Goal: Find specific page/section: Find specific page/section

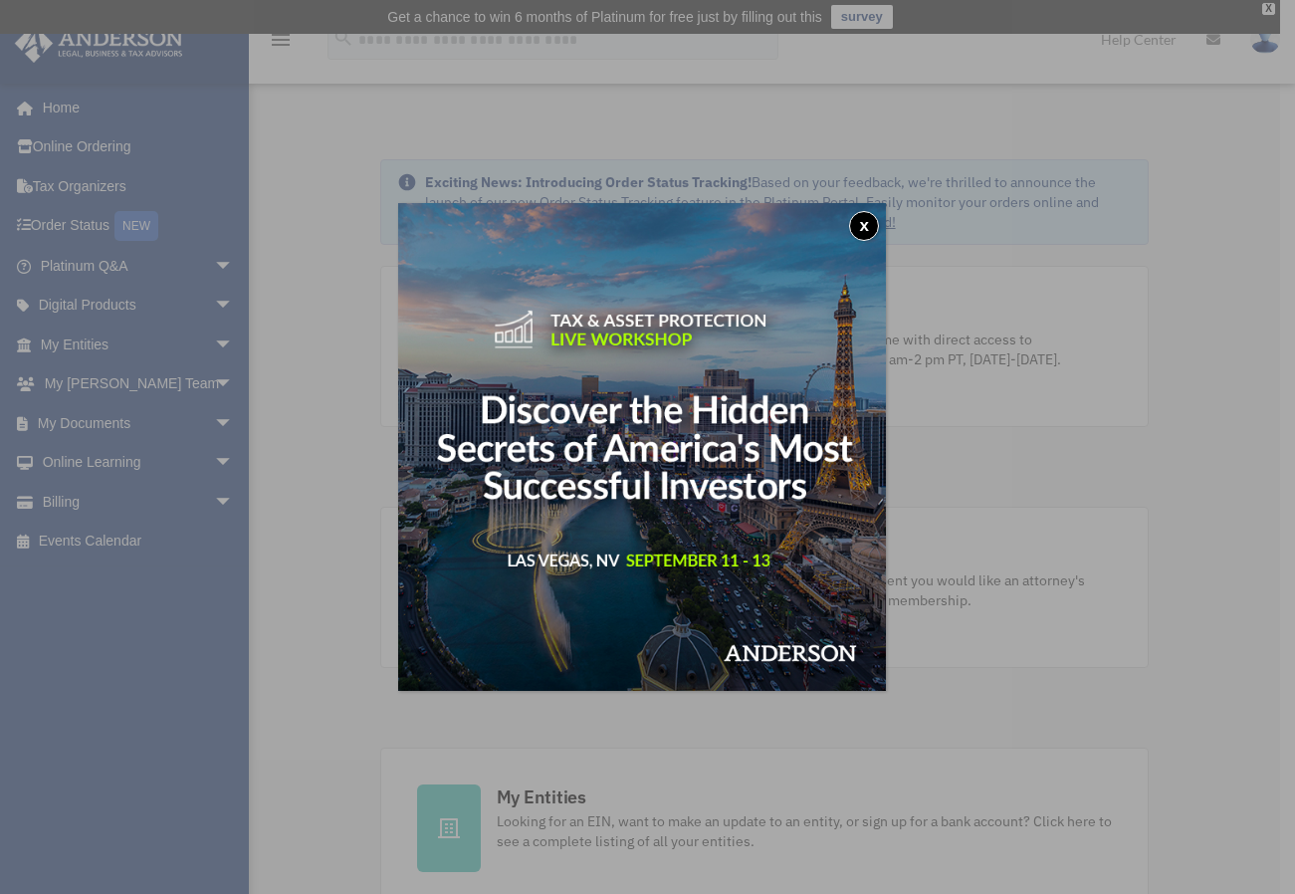
click at [874, 220] on button "x" at bounding box center [864, 226] width 30 height 30
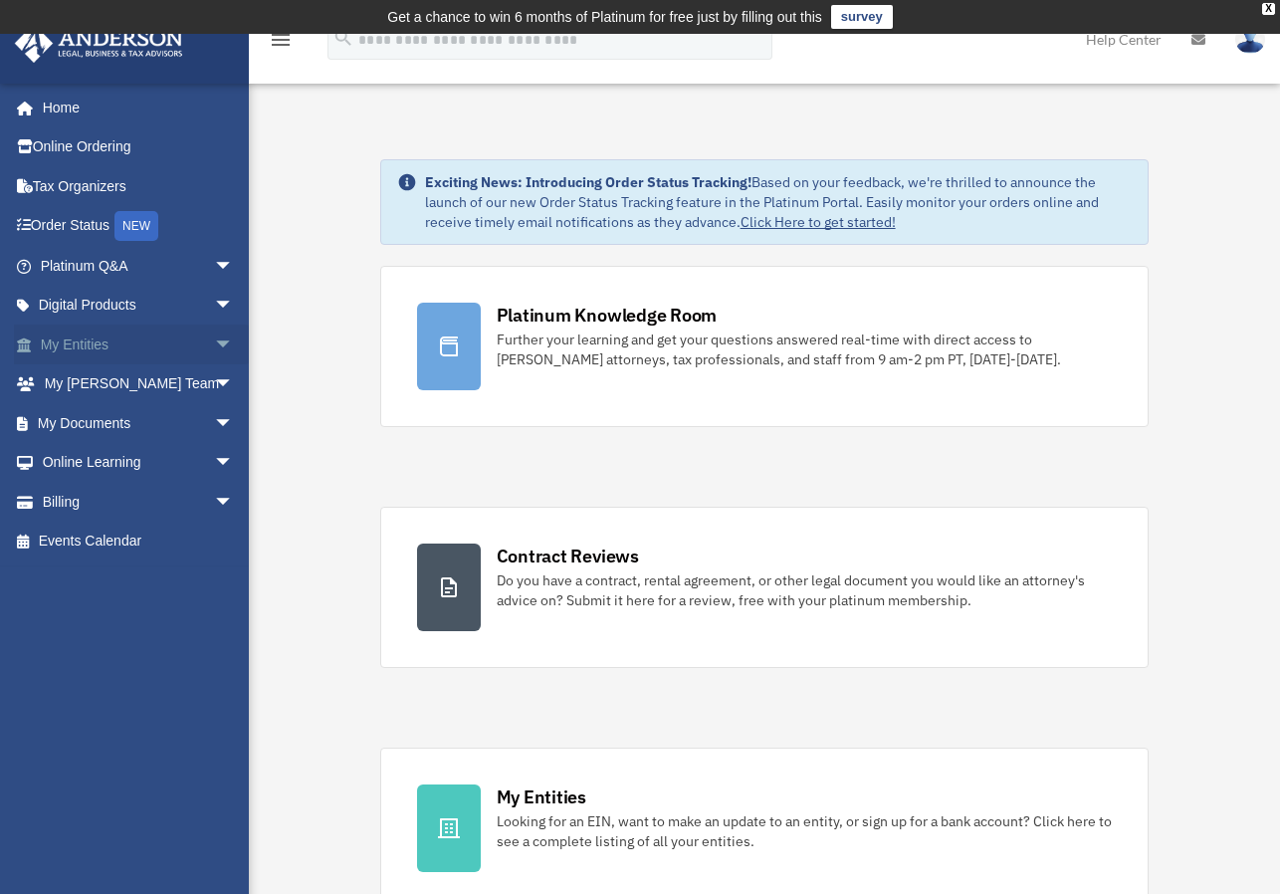
click at [89, 339] on link "My Entities arrow_drop_down" at bounding box center [139, 345] width 250 height 40
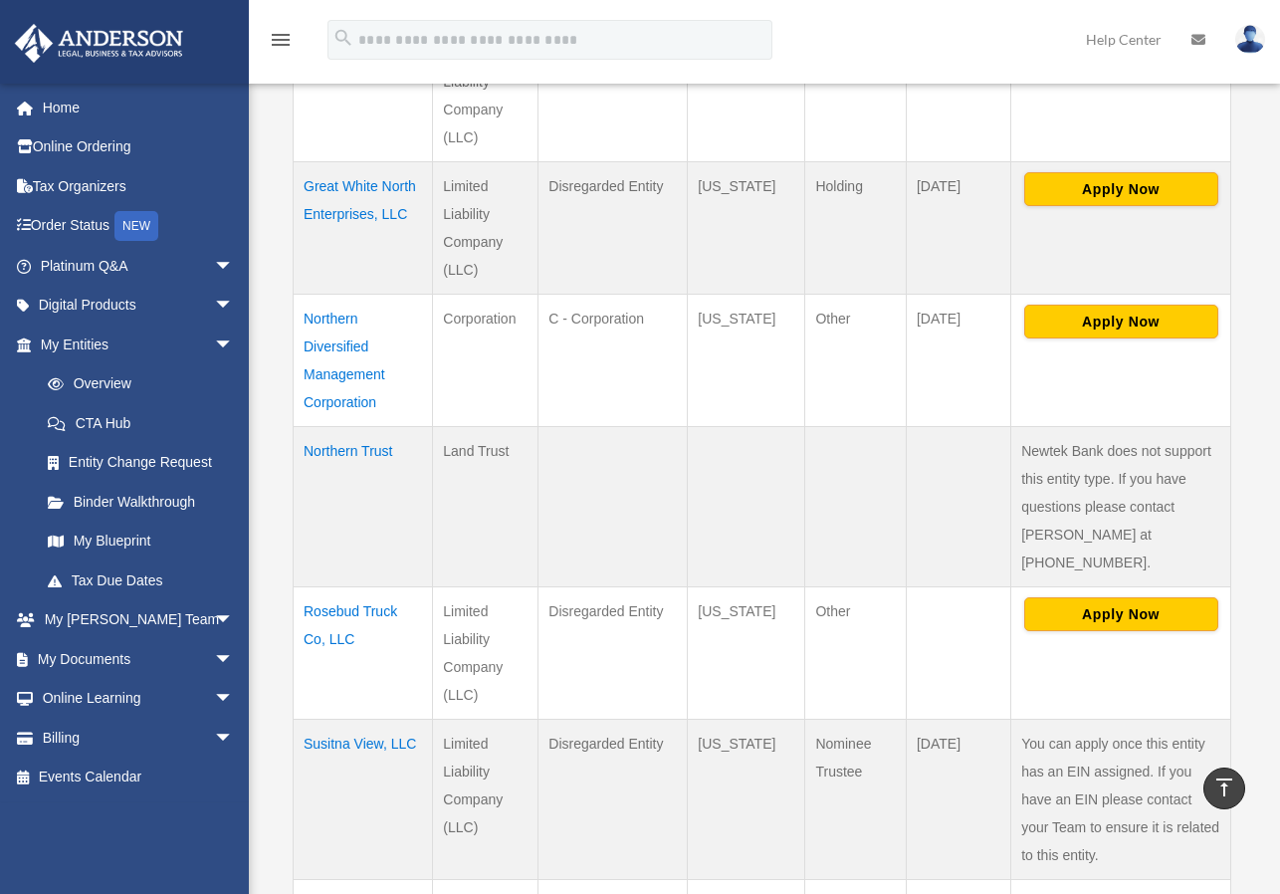
scroll to position [773, 0]
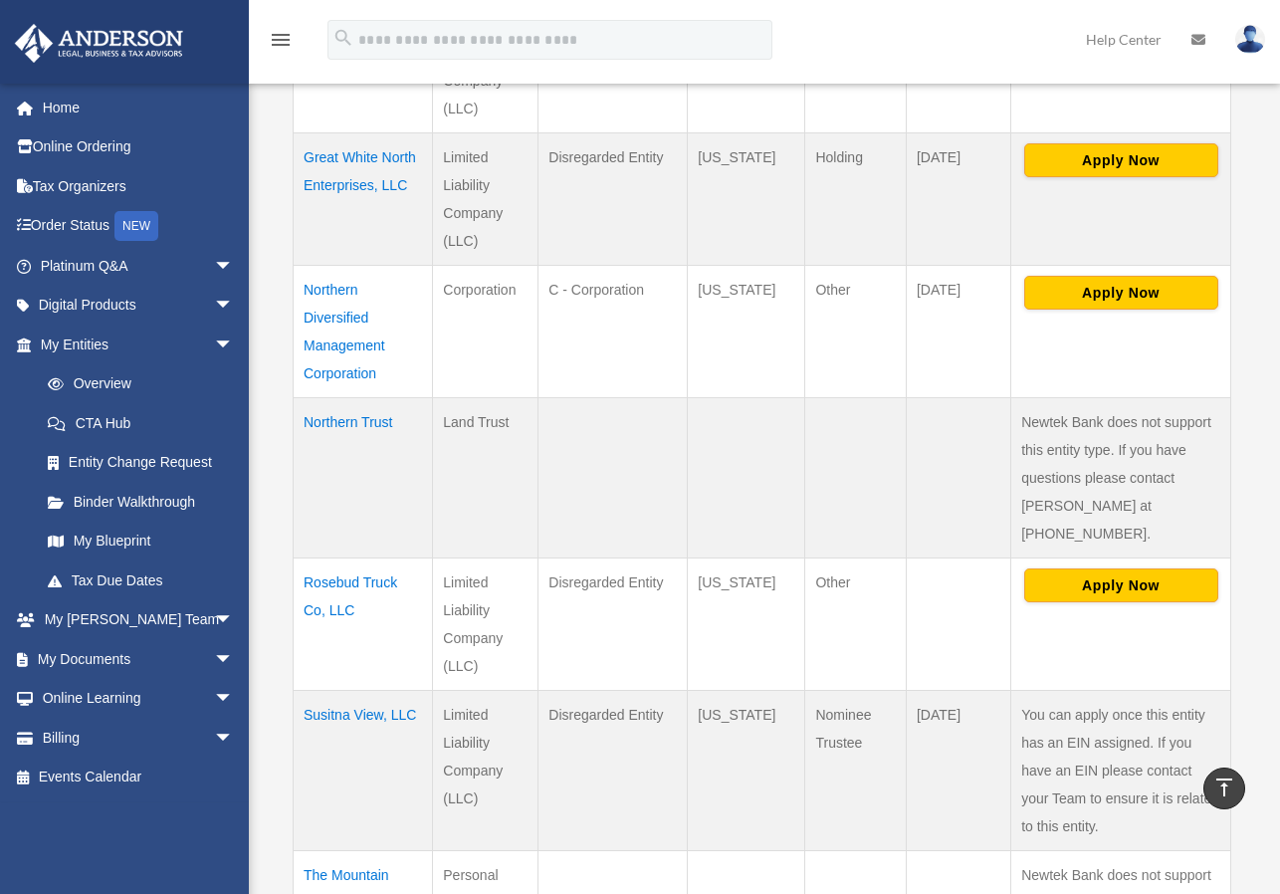
click at [338, 324] on td "Northern Diversified Management Corporation" at bounding box center [363, 332] width 139 height 132
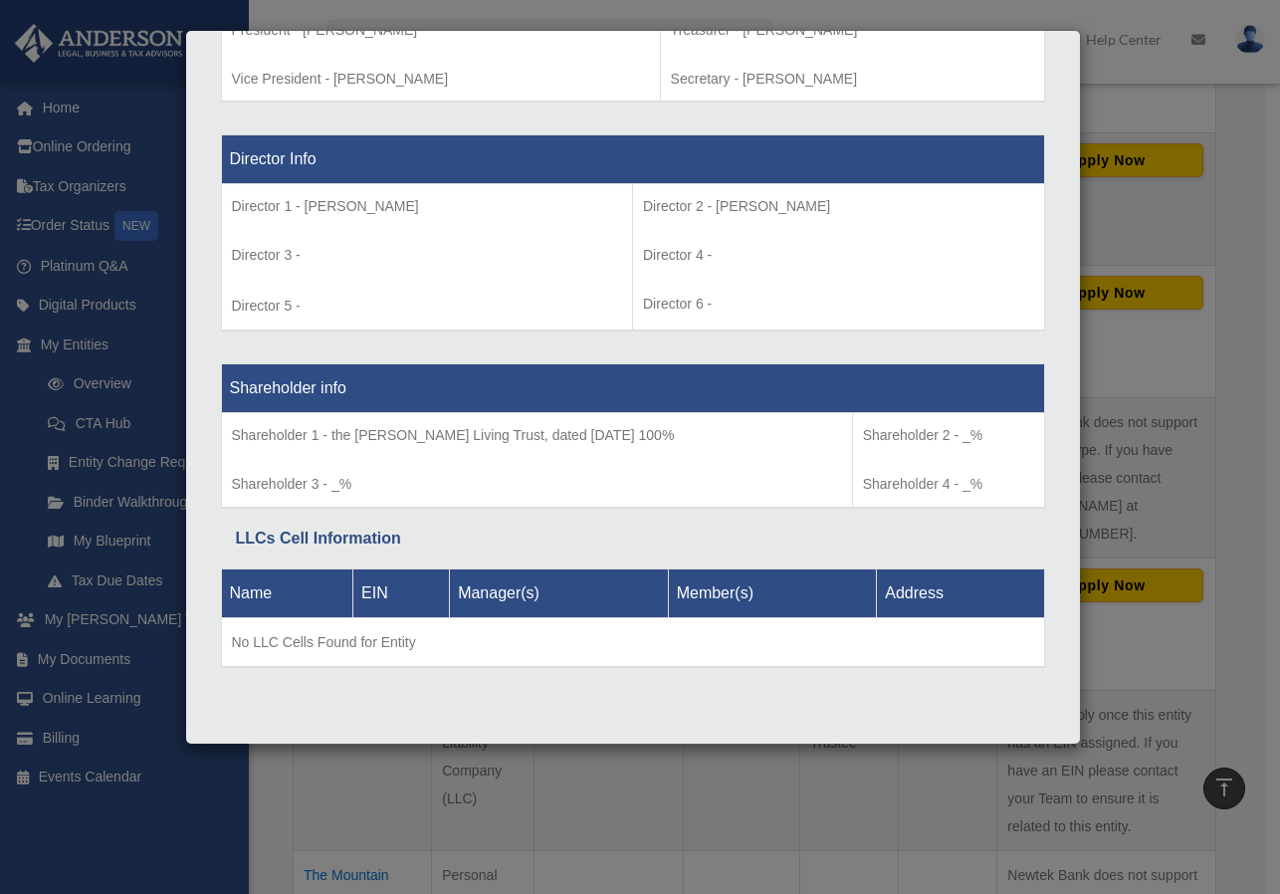
scroll to position [0, 0]
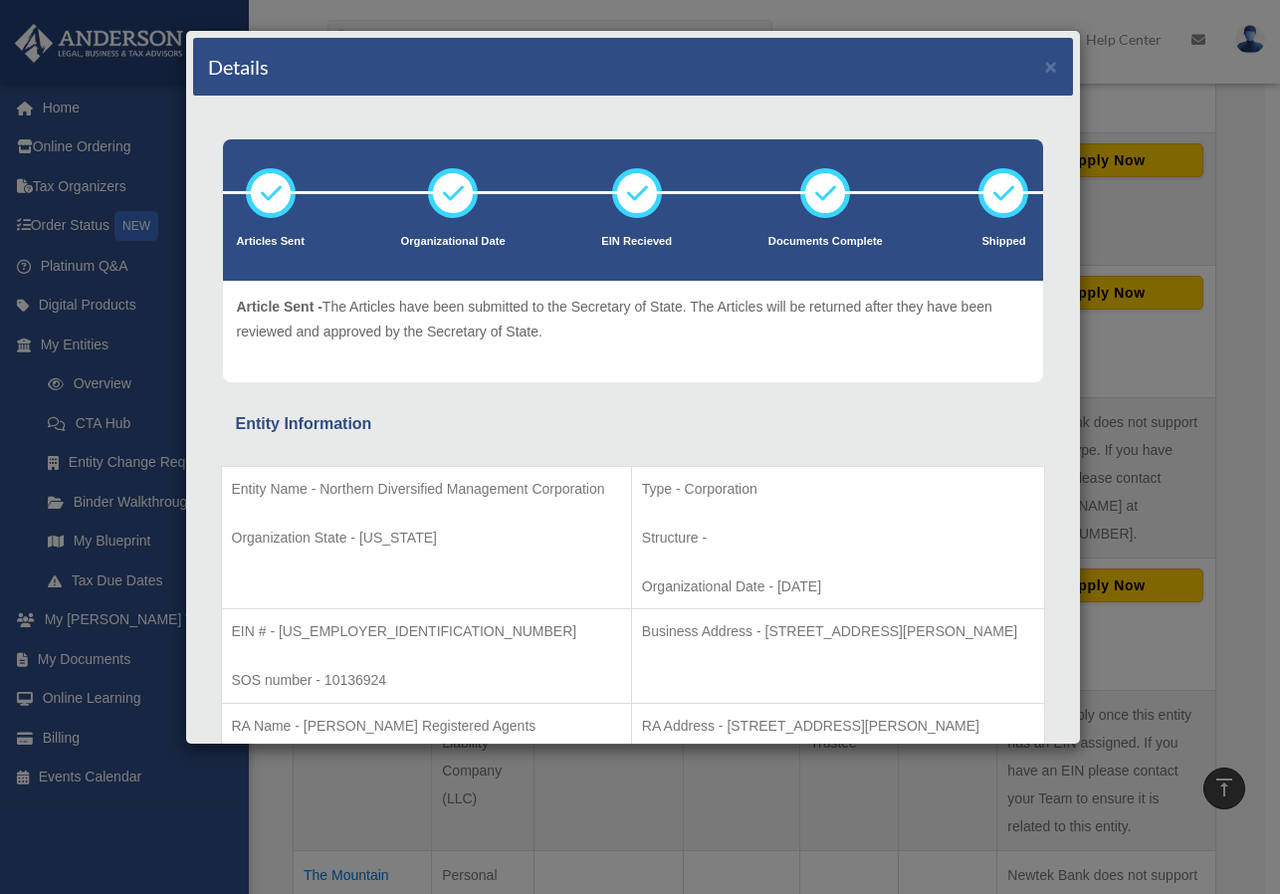
click at [328, 73] on div "Details ×" at bounding box center [633, 67] width 880 height 59
click at [1045, 67] on button "×" at bounding box center [1051, 66] width 13 height 21
